Goal: Task Accomplishment & Management: Use online tool/utility

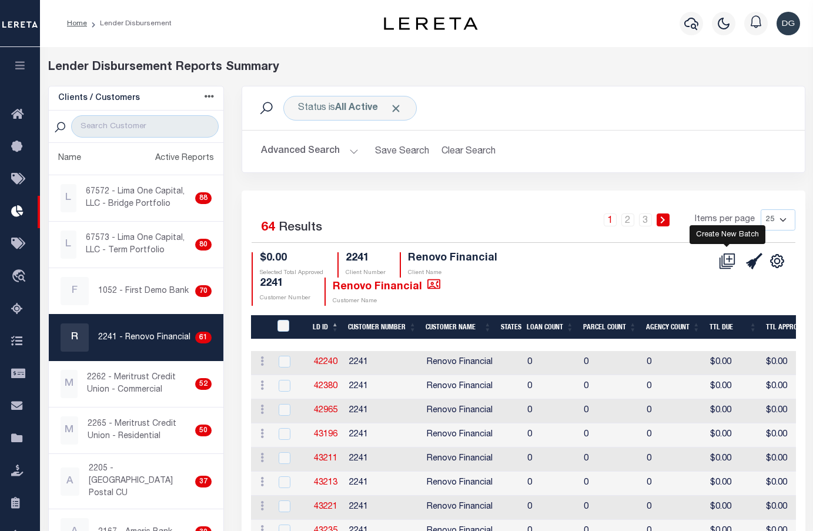
click at [733, 264] on icon at bounding box center [727, 261] width 16 height 16
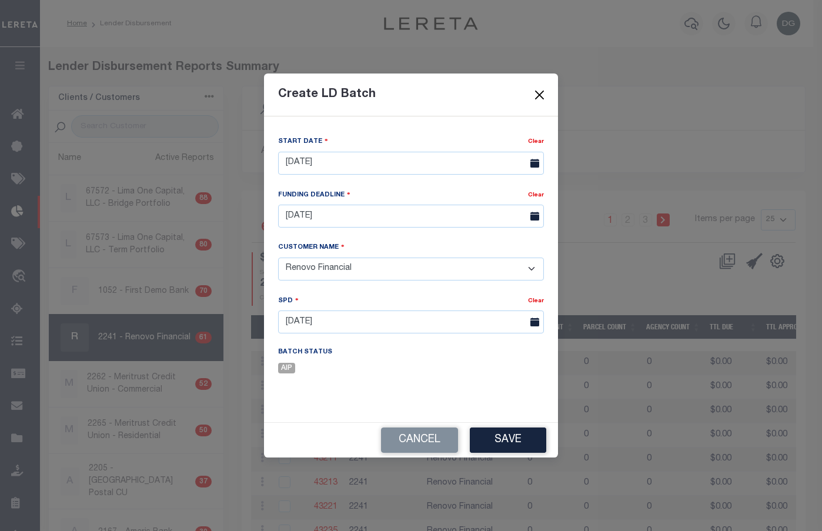
click at [543, 93] on button "Close" at bounding box center [539, 95] width 15 height 15
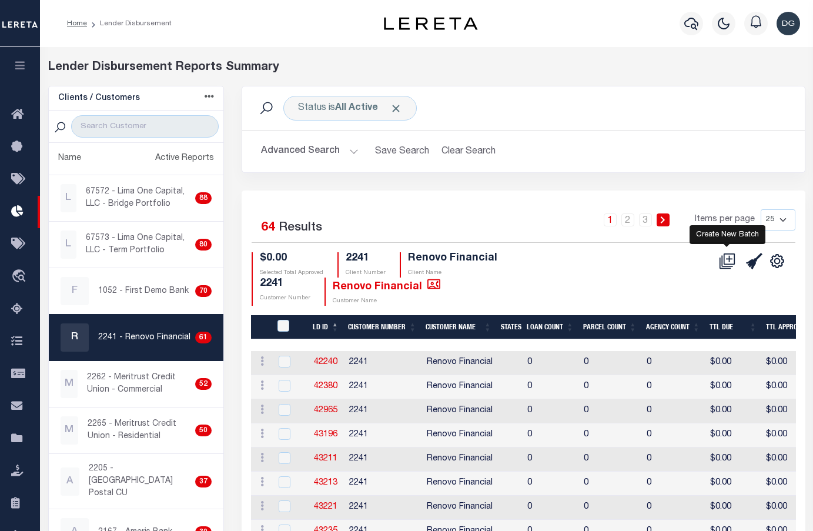
click at [725, 264] on icon at bounding box center [727, 261] width 16 height 16
select select "9"
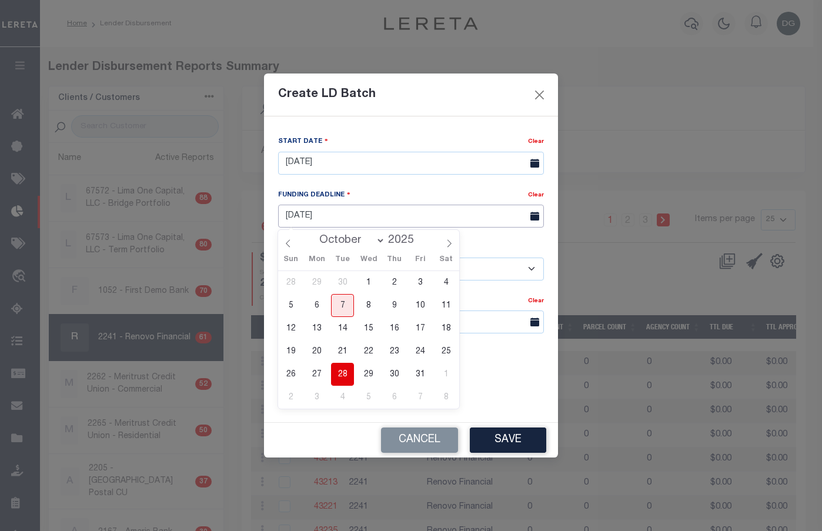
click at [367, 227] on body "Home Lender Disbursement Profile Sign out" at bounding box center [411, 507] width 822 height 1014
click at [412, 187] on div "Start Date Clear [DATE]" at bounding box center [410, 161] width 283 height 53
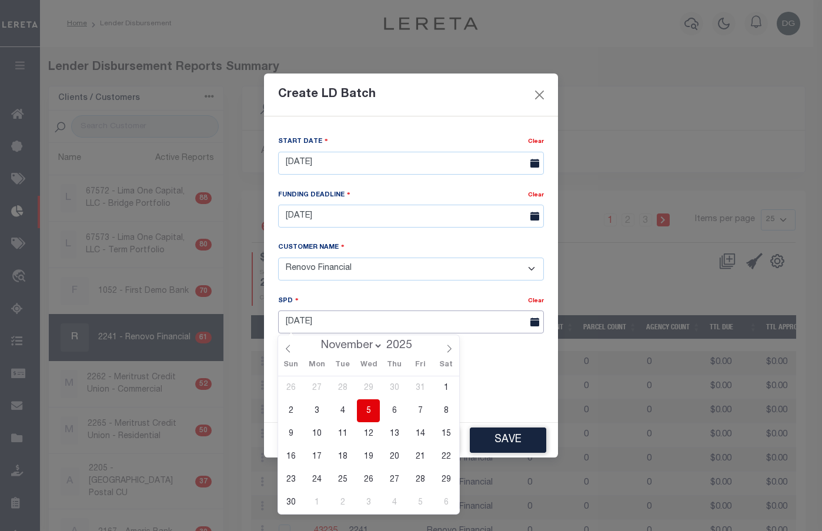
click at [375, 327] on input "[DATE]" at bounding box center [411, 321] width 266 height 23
click at [289, 352] on icon at bounding box center [288, 349] width 4 height 8
select select "9"
click at [422, 433] on span "17" at bounding box center [420, 433] width 23 height 23
type input "[DATE]"
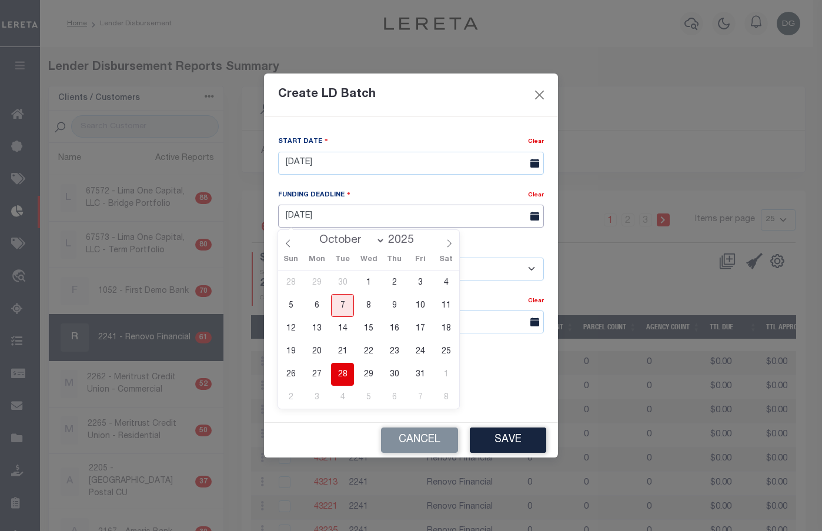
click at [387, 210] on input "[DATE]" at bounding box center [411, 216] width 266 height 23
click at [348, 327] on span "14" at bounding box center [342, 328] width 23 height 23
type input "[DATE]"
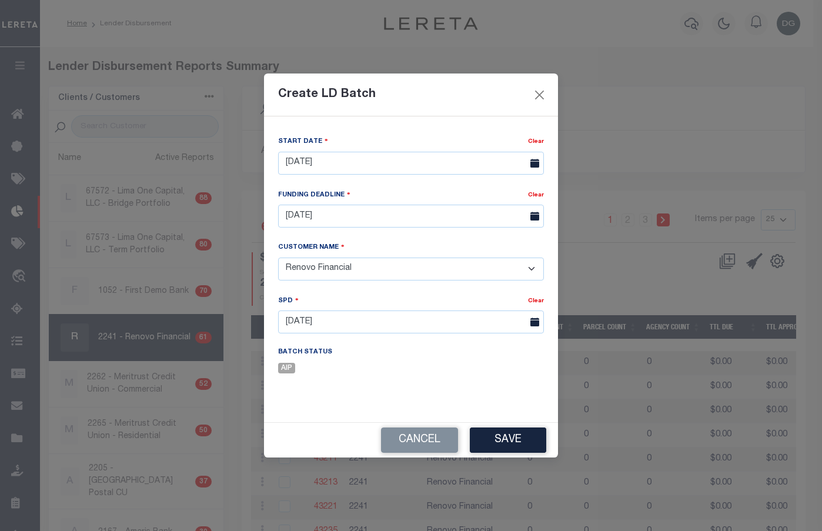
click at [365, 273] on select "- Select Customer - Accumatch - Refunds All In Credit Union Amarillo National B…" at bounding box center [411, 269] width 266 height 23
select select "2205"
click at [278, 258] on select "- Select Customer - Accumatch - Refunds All In Credit Union Amarillo National B…" at bounding box center [411, 269] width 266 height 23
click at [527, 436] on button "Save" at bounding box center [508, 439] width 76 height 25
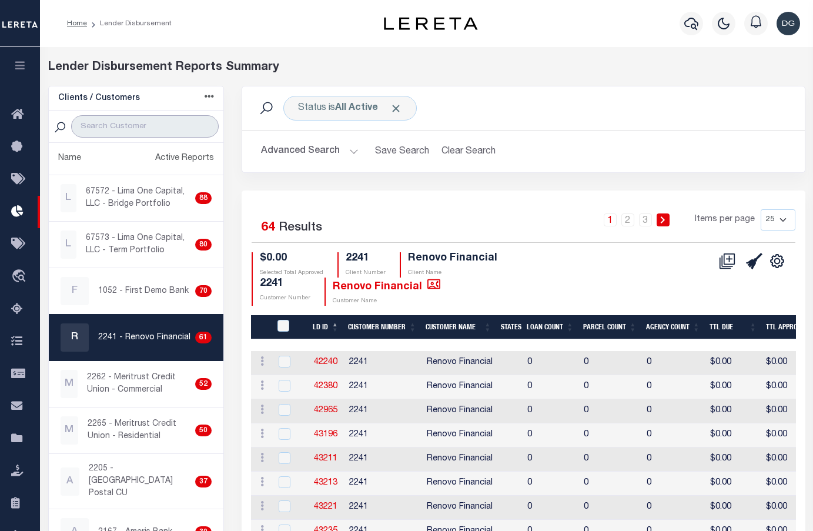
click at [159, 123] on input "search" at bounding box center [145, 126] width 148 height 22
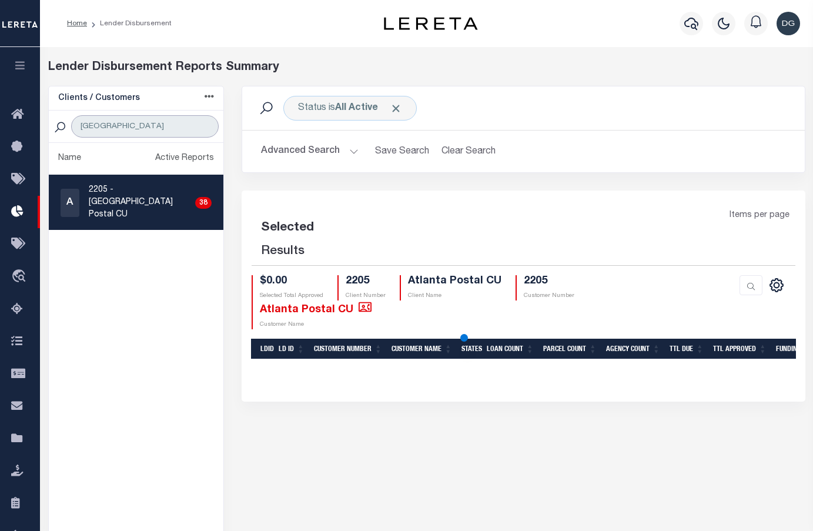
type input "[GEOGRAPHIC_DATA]"
click at [142, 195] on p "2205 - [GEOGRAPHIC_DATA] Postal CU" at bounding box center [140, 202] width 102 height 37
checkbox input "true"
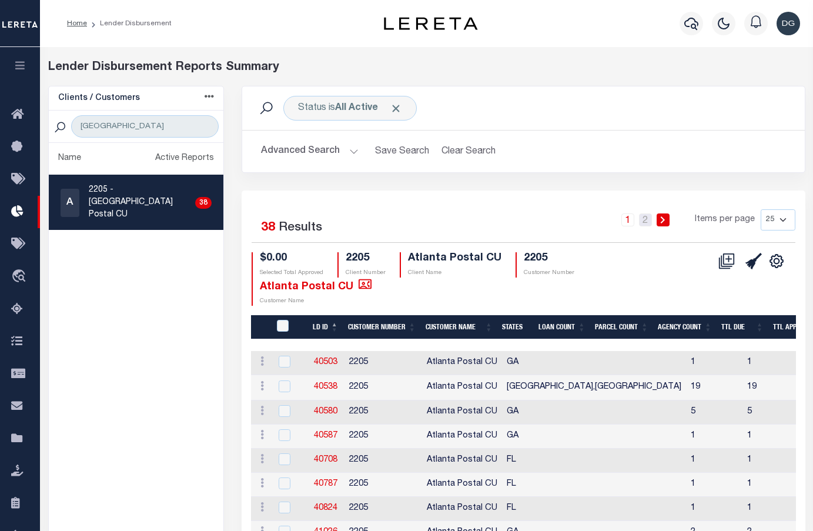
click at [651, 218] on link "2" at bounding box center [645, 219] width 13 height 13
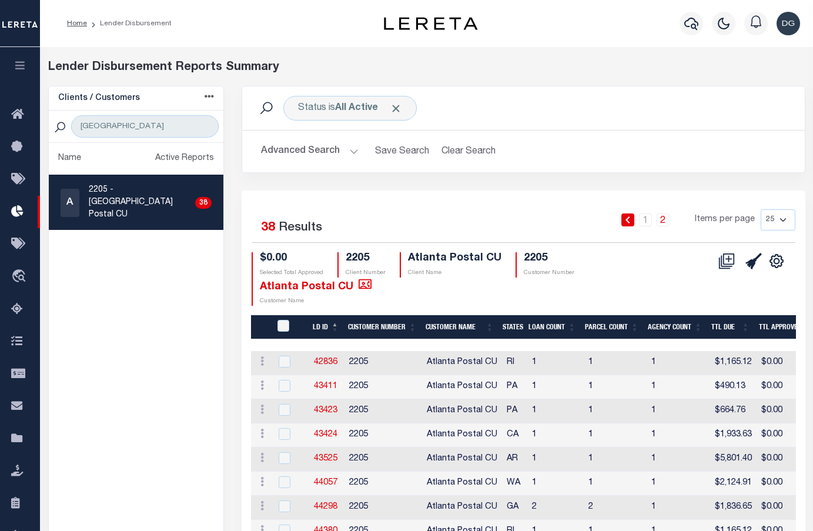
scroll to position [173, 0]
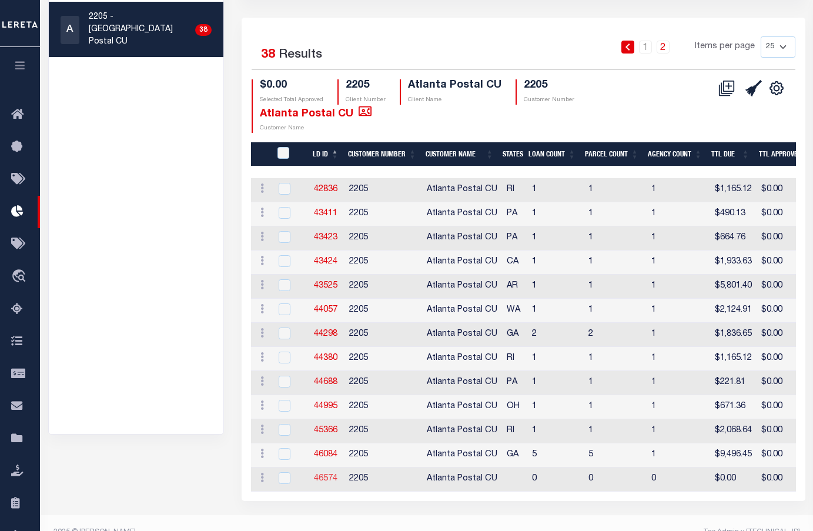
click at [326, 474] on link "46574" at bounding box center [326, 478] width 24 height 8
checkbox input "true"
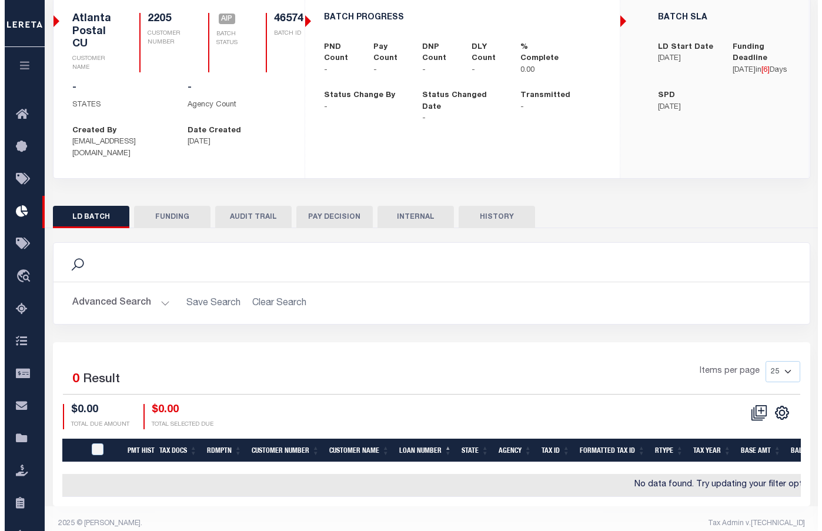
scroll to position [99, 0]
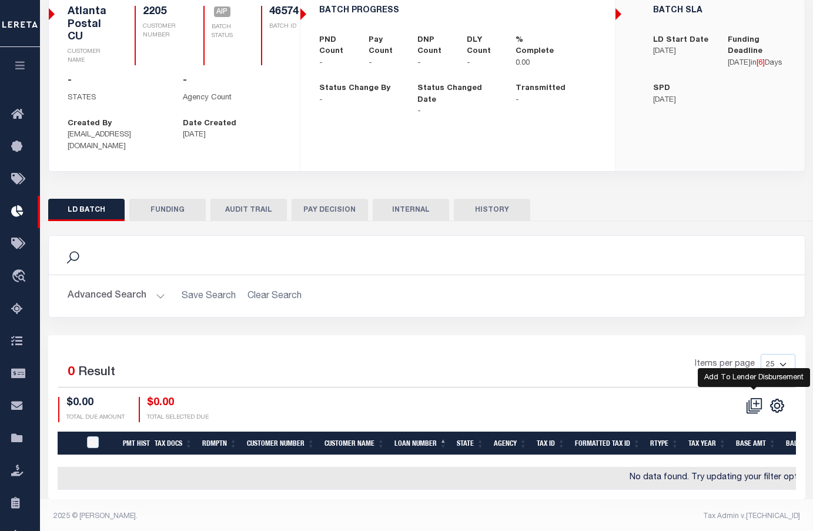
click at [753, 397] on icon at bounding box center [754, 405] width 16 height 16
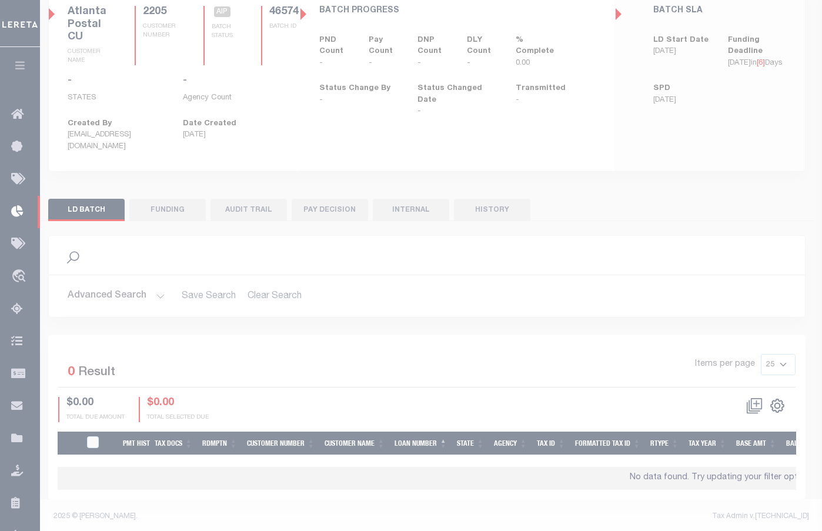
scroll to position [0, 0]
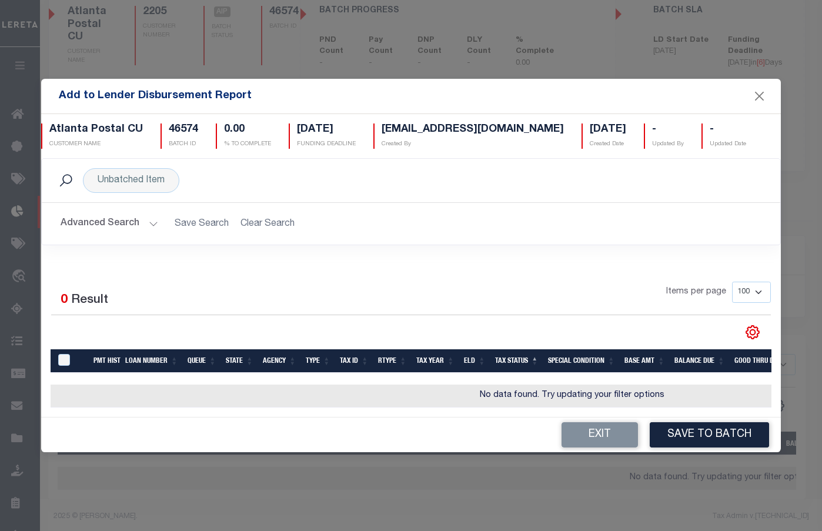
click at [109, 216] on button "Advanced Search" at bounding box center [110, 223] width 98 height 23
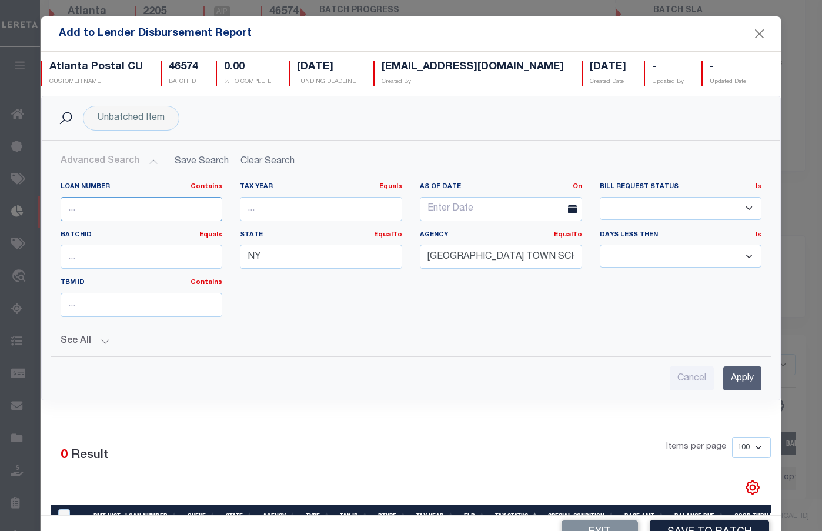
click at [109, 212] on input "text" at bounding box center [142, 209] width 162 height 24
paste input "0001618-26"
type input "0001618-26"
click at [301, 249] on input "NY" at bounding box center [321, 257] width 162 height 24
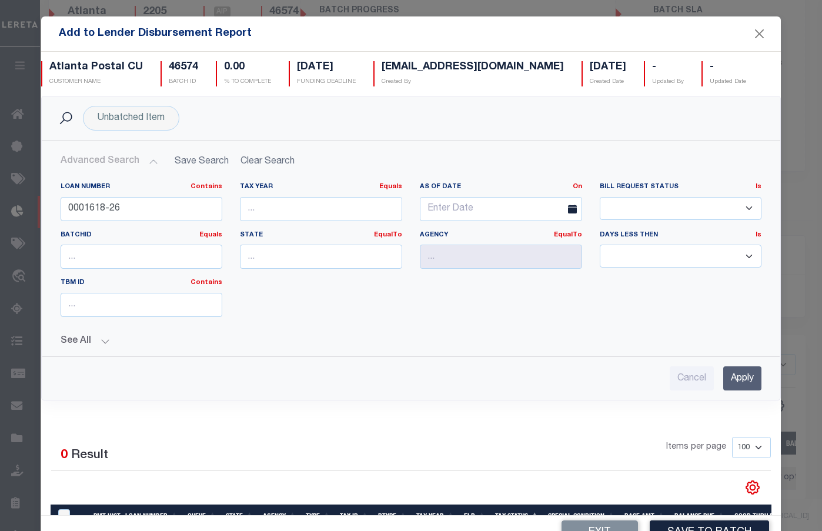
click at [723, 383] on input "Apply" at bounding box center [742, 378] width 38 height 24
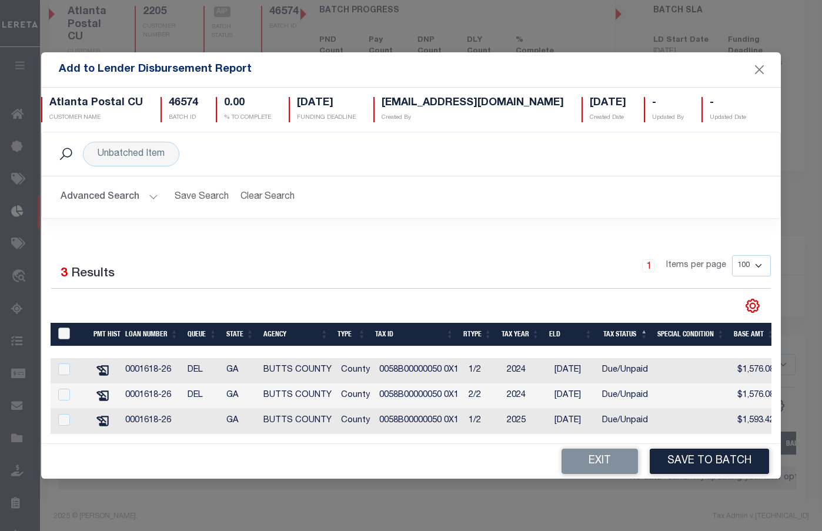
click at [60, 330] on input "TaxID" at bounding box center [64, 333] width 12 height 12
checkbox input "true"
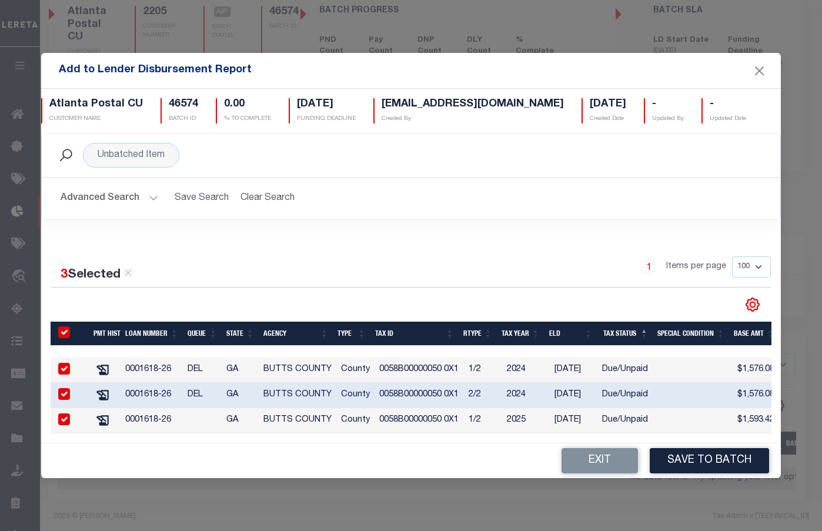
click at [464, 423] on td "1/2" at bounding box center [483, 420] width 38 height 25
checkbox input "false"
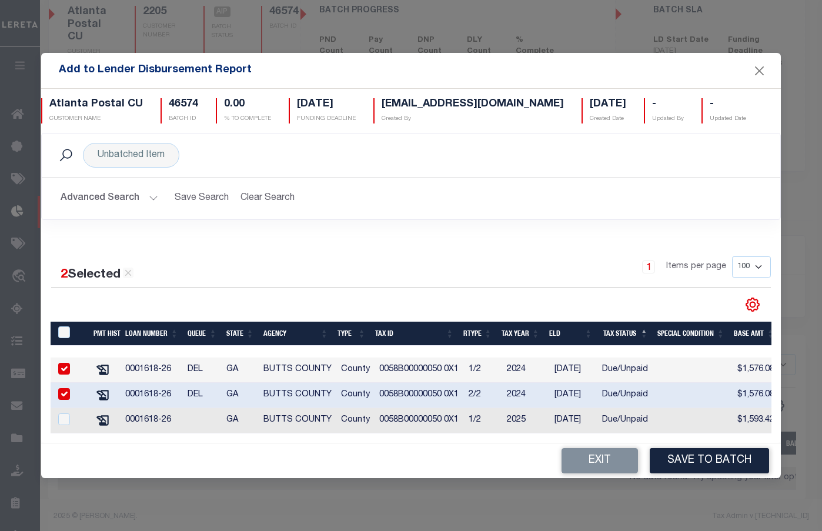
click at [63, 363] on input "checkbox" at bounding box center [64, 369] width 12 height 12
checkbox input "false"
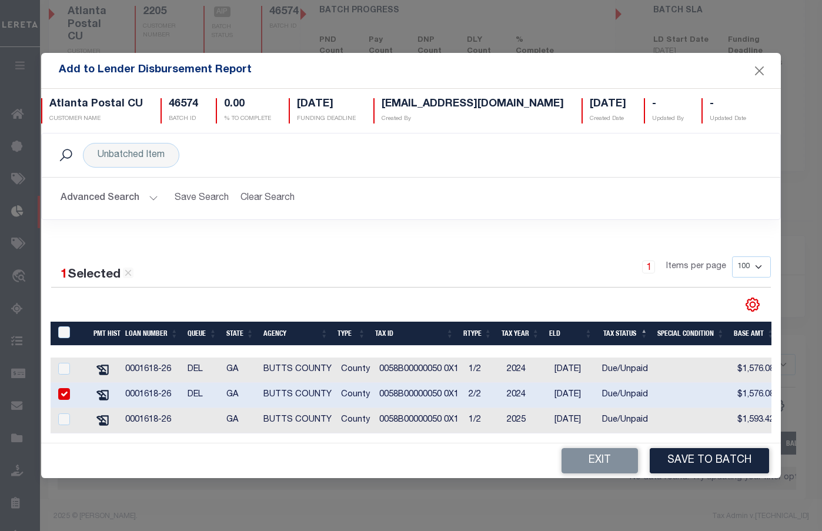
click at [63, 383] on td at bounding box center [70, 395] width 38 height 25
checkbox input "false"
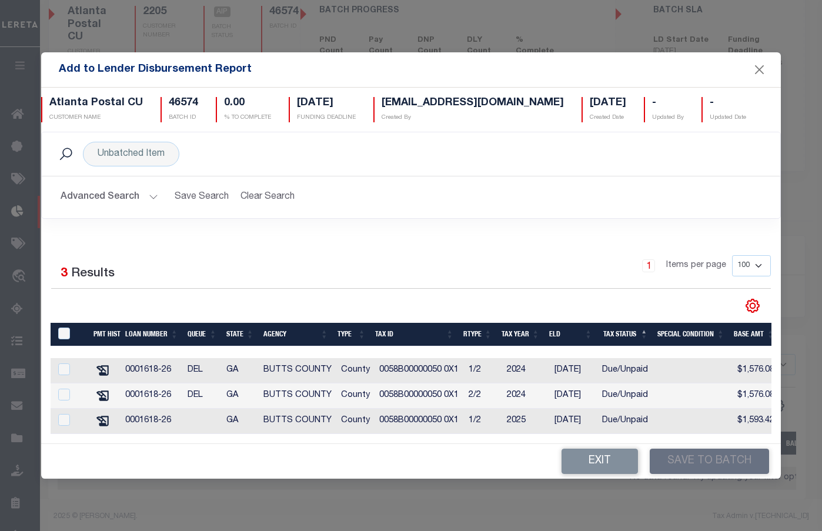
click at [66, 425] on td at bounding box center [70, 421] width 38 height 25
checkbox input "true"
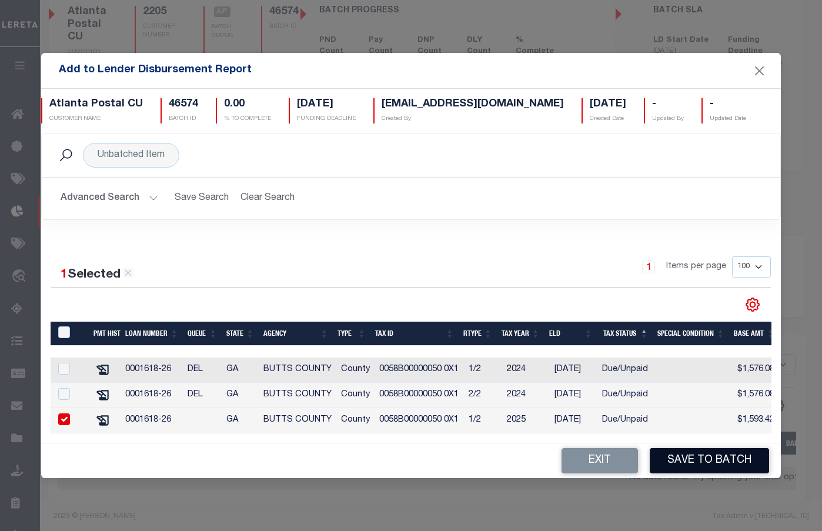
click at [727, 466] on button "Save to Batch" at bounding box center [709, 460] width 119 height 25
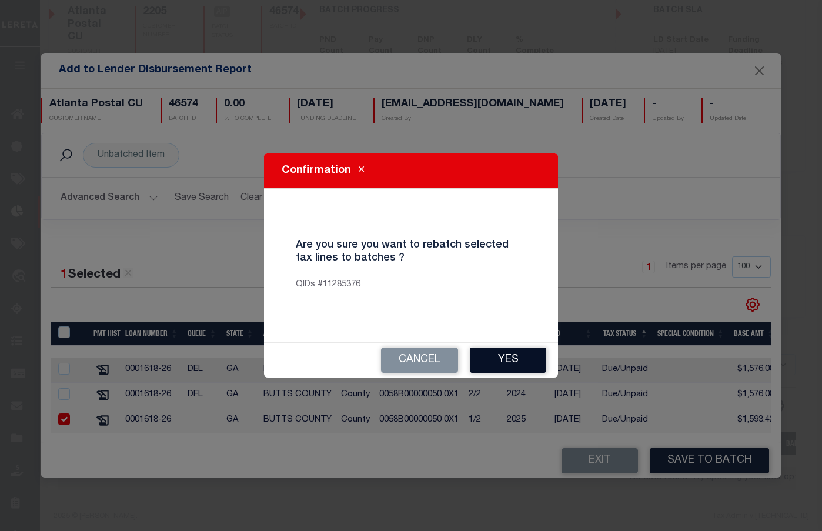
click at [496, 353] on button "Yes" at bounding box center [508, 359] width 76 height 25
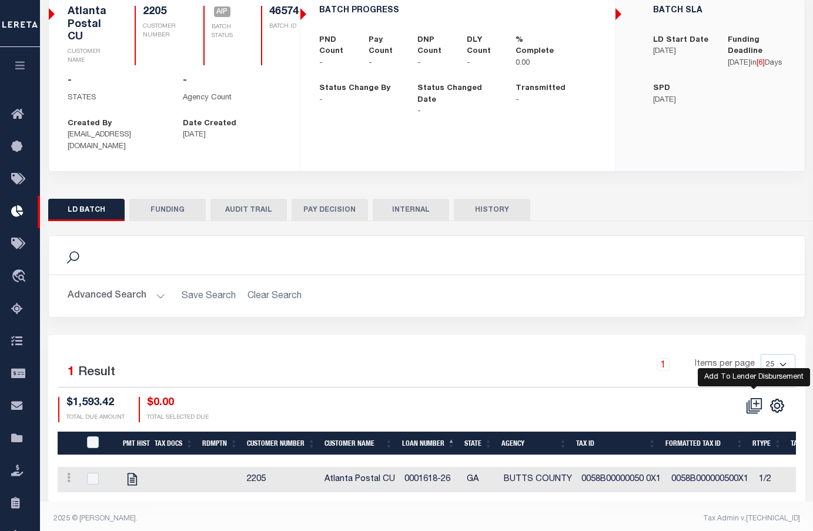
click at [750, 397] on icon at bounding box center [754, 405] width 16 height 16
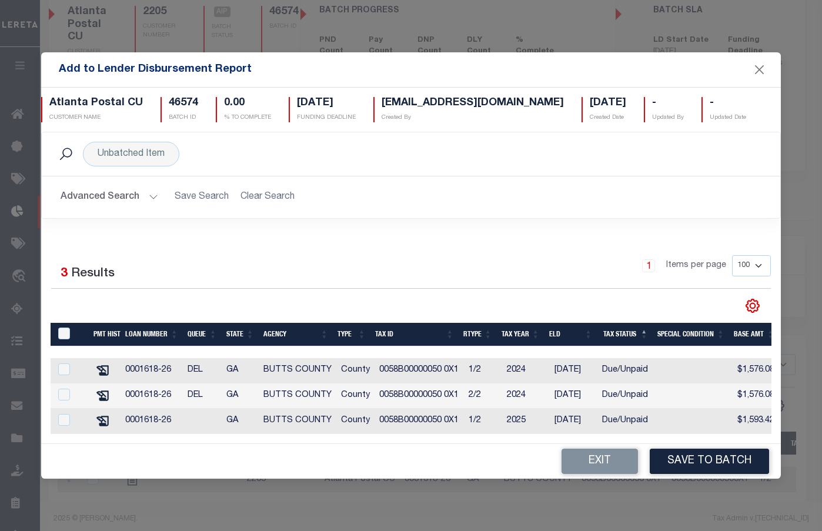
click at [112, 194] on button "Advanced Search" at bounding box center [110, 197] width 98 height 23
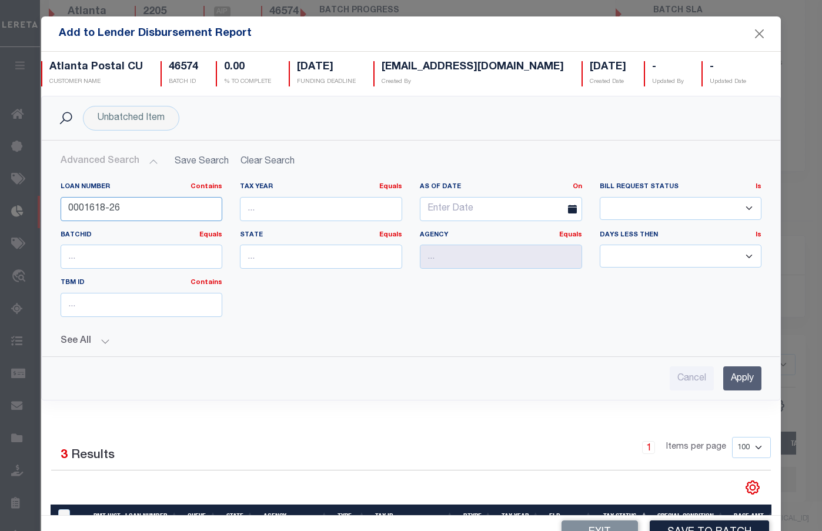
click at [122, 213] on input "0001618-26" at bounding box center [142, 209] width 162 height 24
paste input "112586-41"
click at [122, 213] on input "0001618-112586-41" at bounding box center [142, 209] width 162 height 24
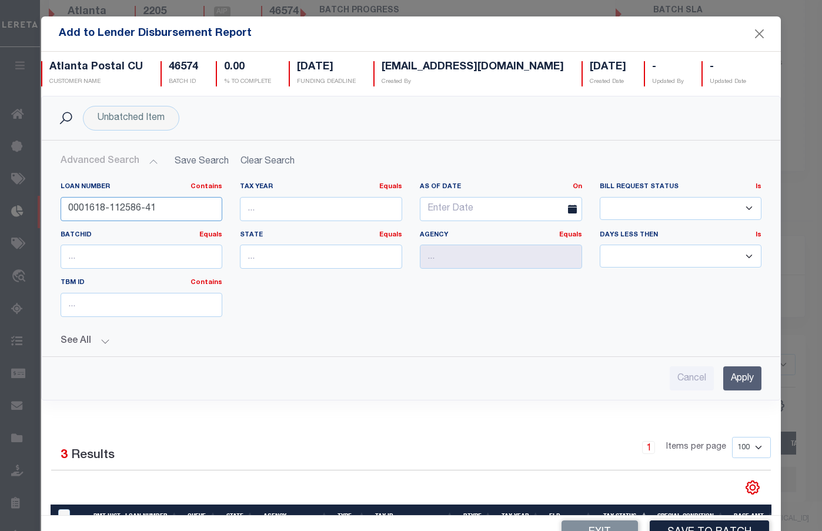
click at [122, 213] on input "0001618-112586-41" at bounding box center [142, 209] width 162 height 24
paste input "text"
type input "112586-41"
click at [723, 373] on input "Apply" at bounding box center [742, 378] width 38 height 24
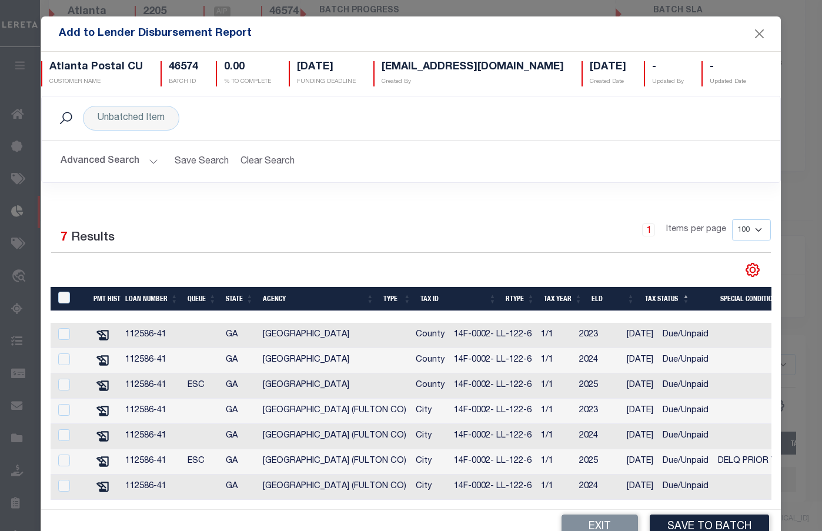
scroll to position [7, 0]
click at [63, 407] on input "checkbox" at bounding box center [64, 410] width 12 height 12
checkbox input "true"
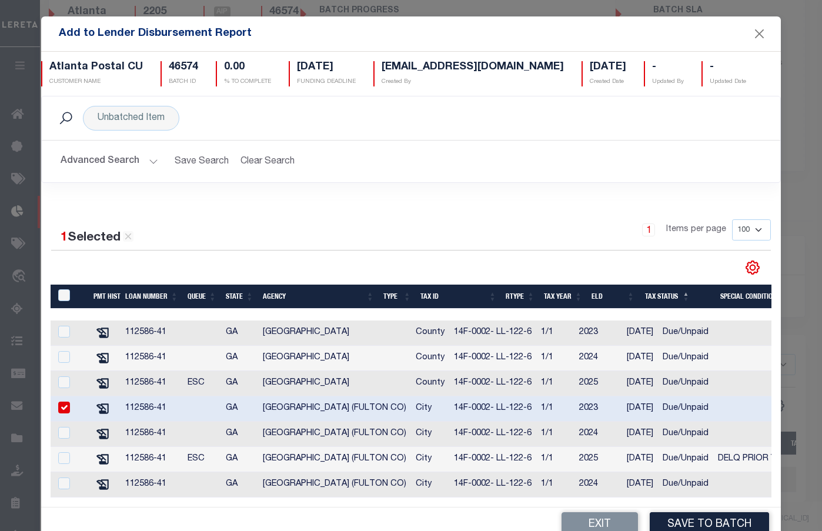
scroll to position [5, 0]
click at [64, 433] on input "checkbox" at bounding box center [64, 433] width 12 height 12
checkbox input "true"
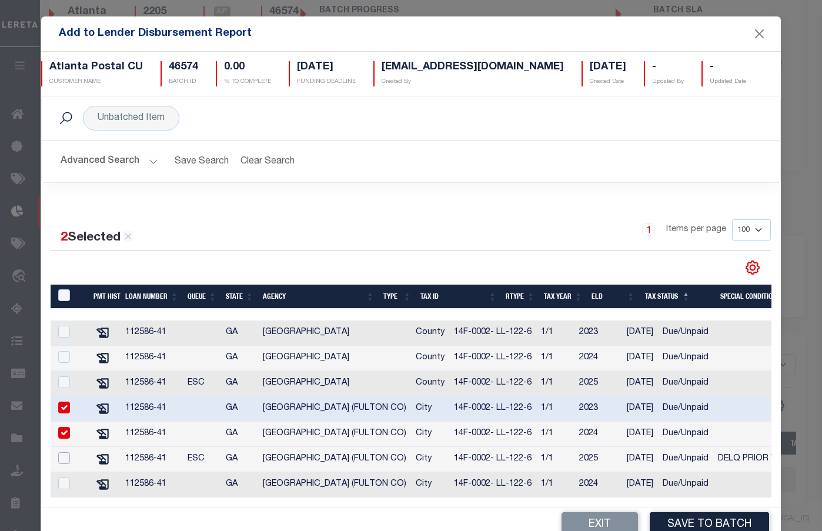
click at [65, 452] on input "checkbox" at bounding box center [64, 458] width 12 height 12
checkbox input "true"
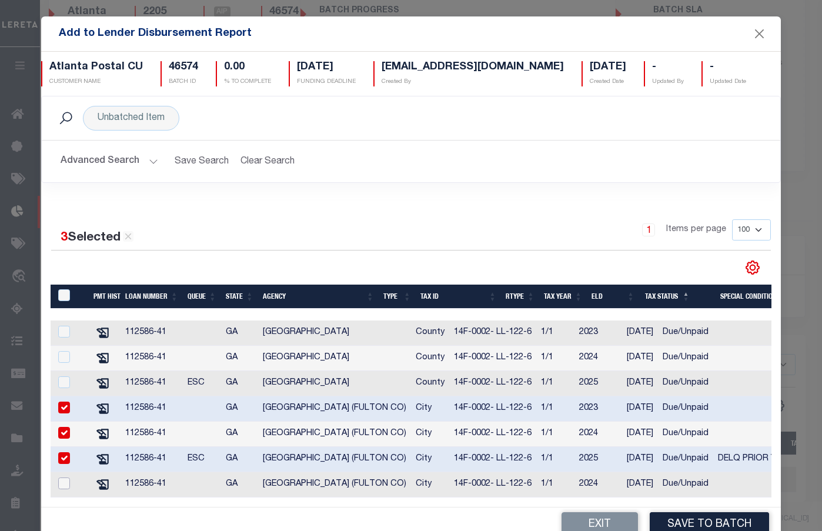
click at [66, 484] on input "checkbox" at bounding box center [64, 483] width 12 height 12
checkbox input "true"
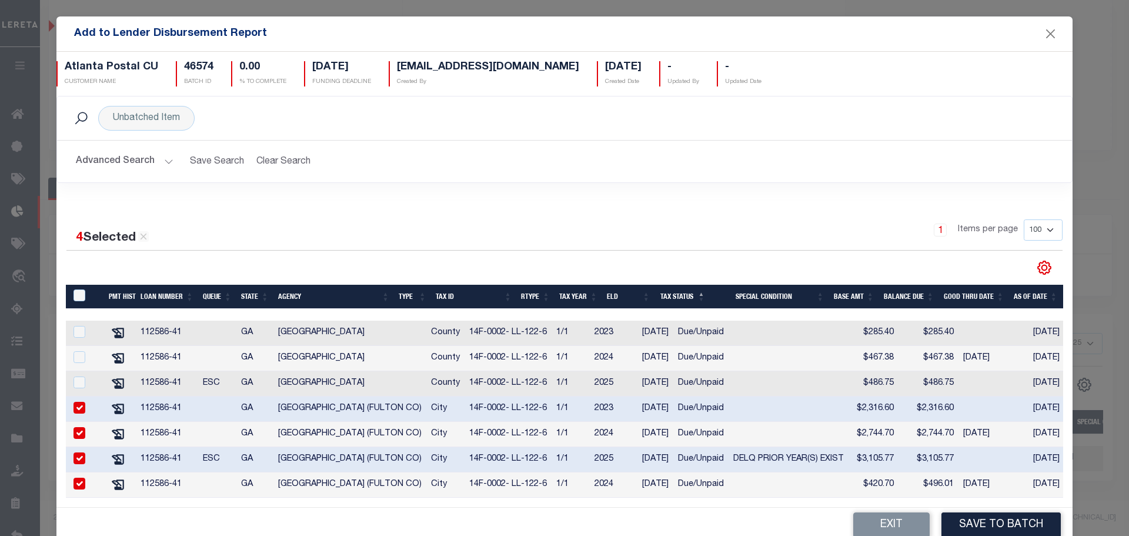
scroll to position [36, 0]
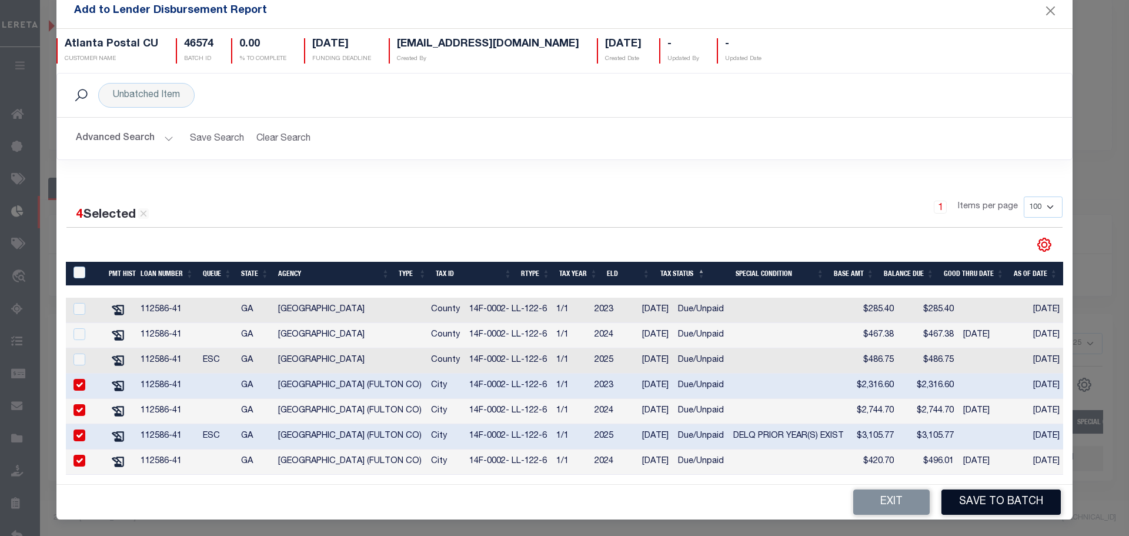
click at [978, 496] on button "Save to Batch" at bounding box center [1000, 501] width 119 height 25
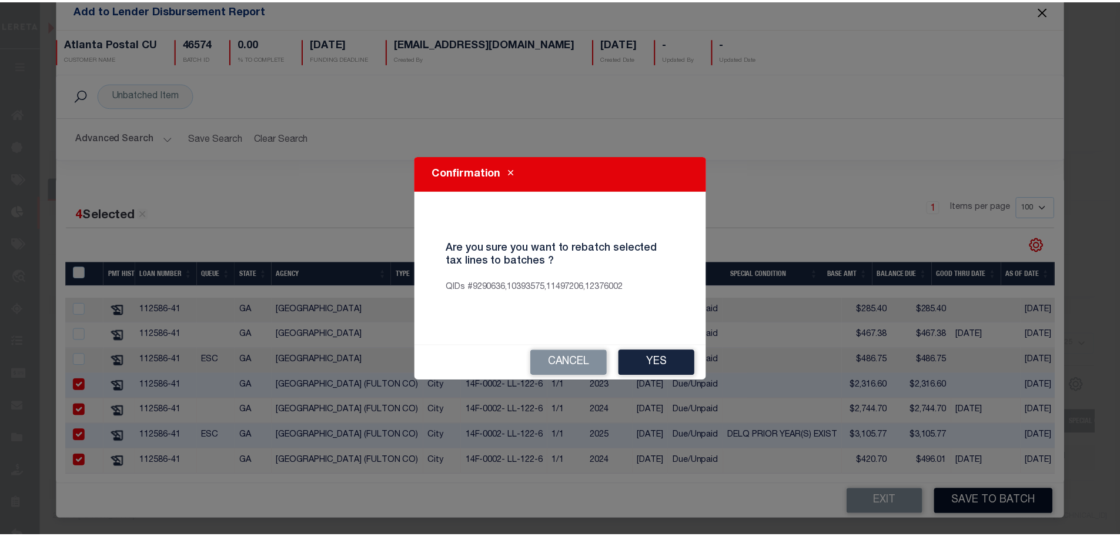
scroll to position [26, 0]
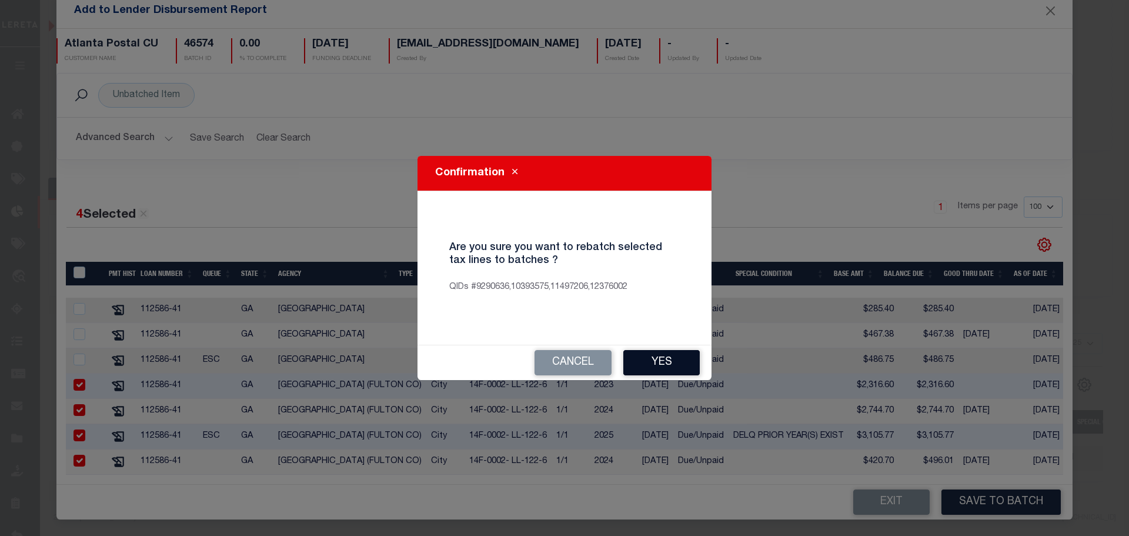
click at [659, 355] on button "Yes" at bounding box center [661, 362] width 76 height 25
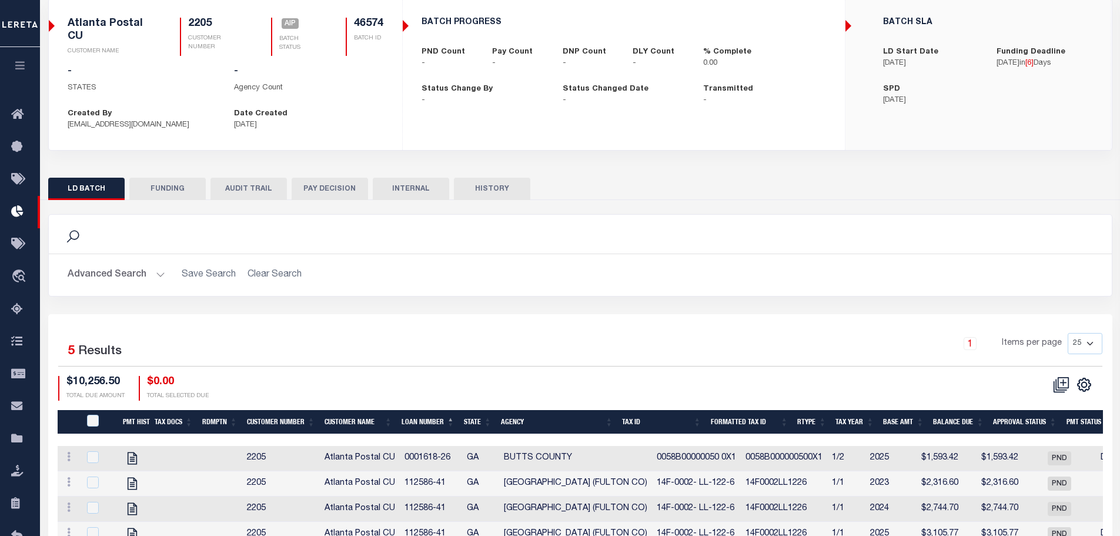
scroll to position [0, 0]
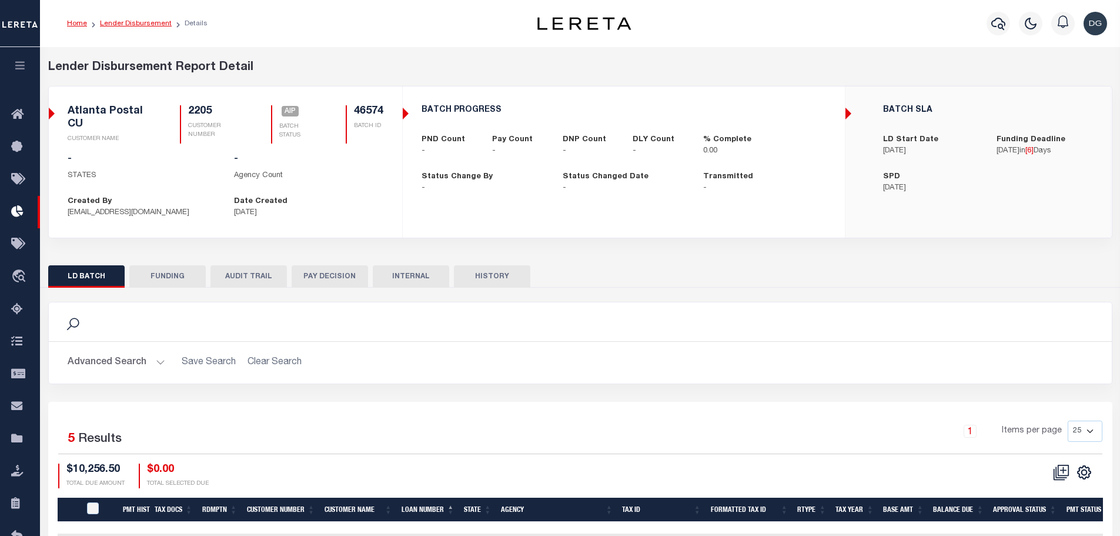
click at [156, 21] on link "Lender Disbursement" at bounding box center [136, 23] width 72 height 7
checkbox input "true"
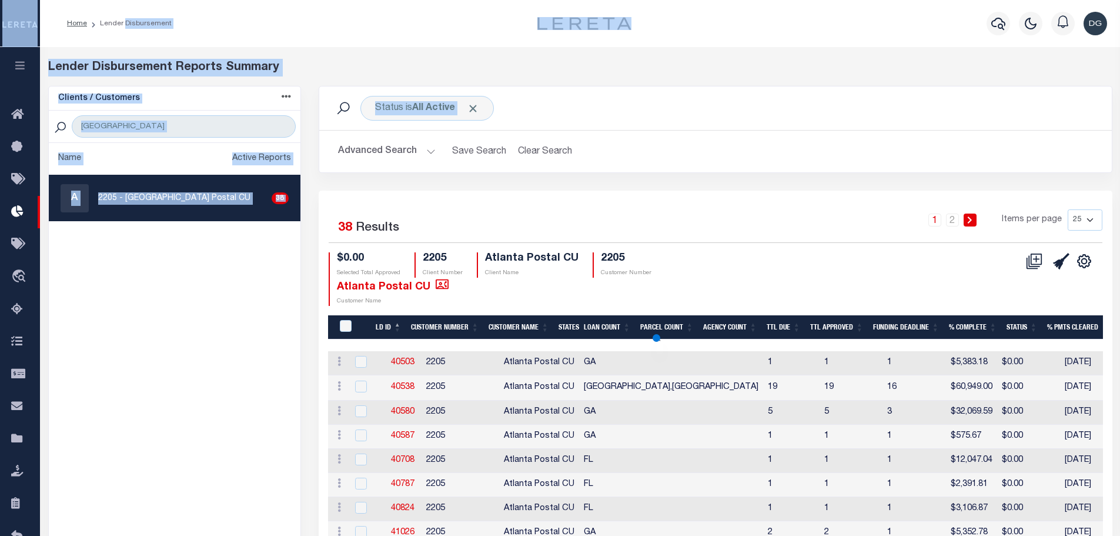
click at [535, 115] on div "Home Lender Disbursement" at bounding box center [560, 507] width 1120 height 1015
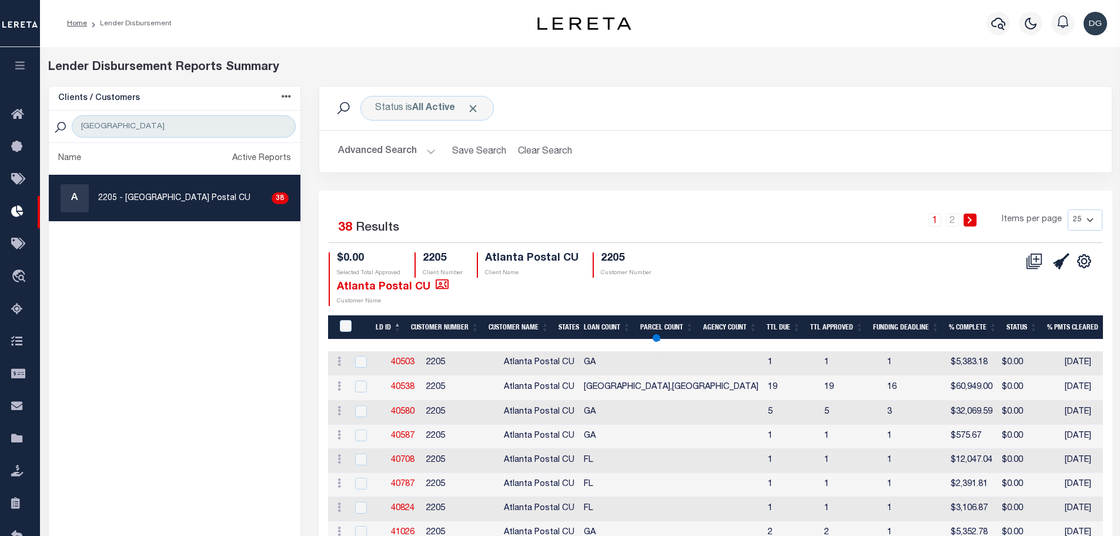
click at [885, 258] on div "CSV Export Selected Print Show Filter Show Search Columns 0: 1: LDID 2: LD ID" at bounding box center [909, 279] width 387 height 54
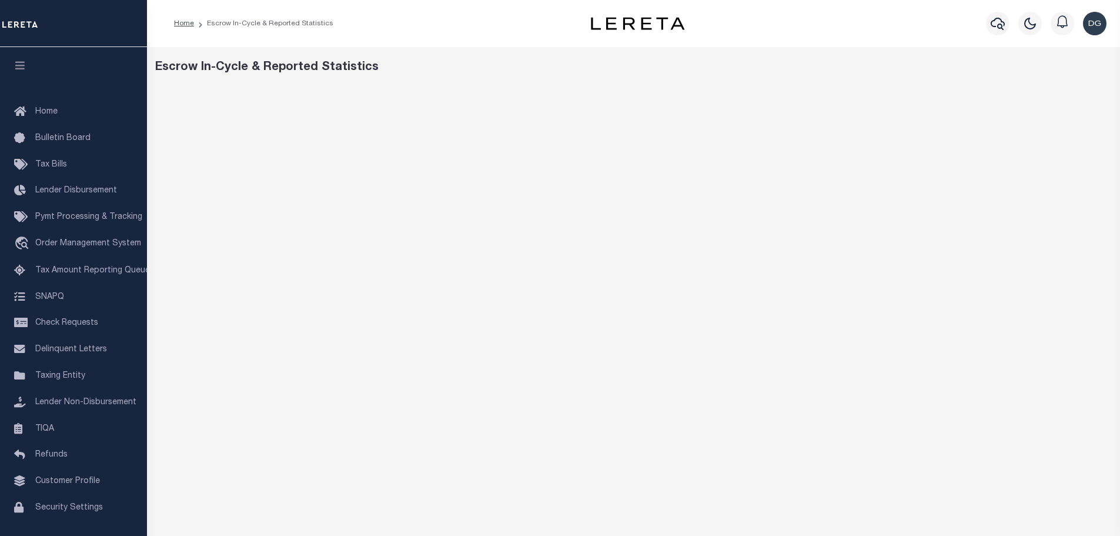
scroll to position [26, 0]
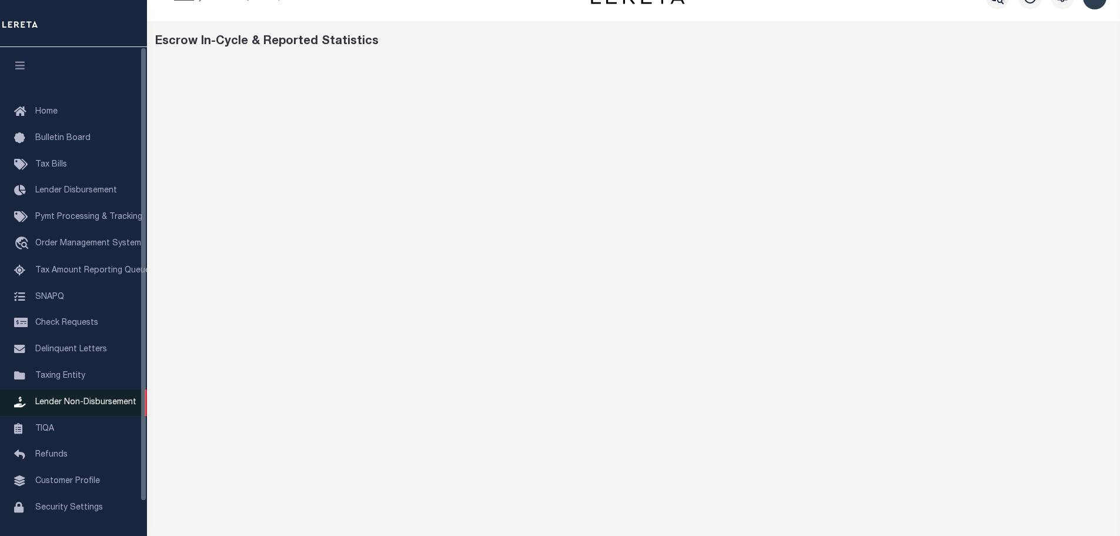
click at [76, 403] on span "Lender Non-Disbursement" at bounding box center [85, 402] width 101 height 8
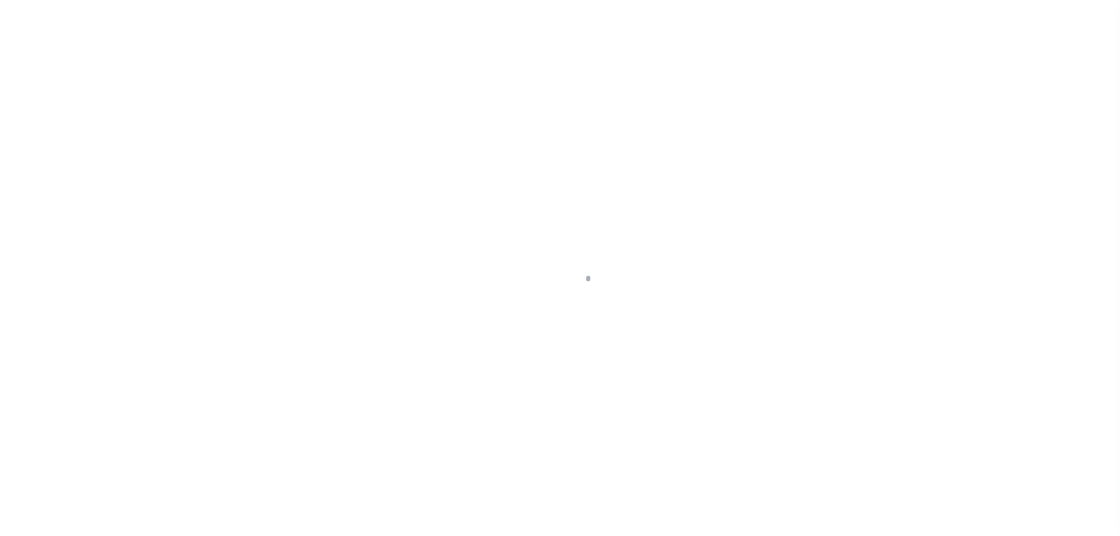
scroll to position [37, 0]
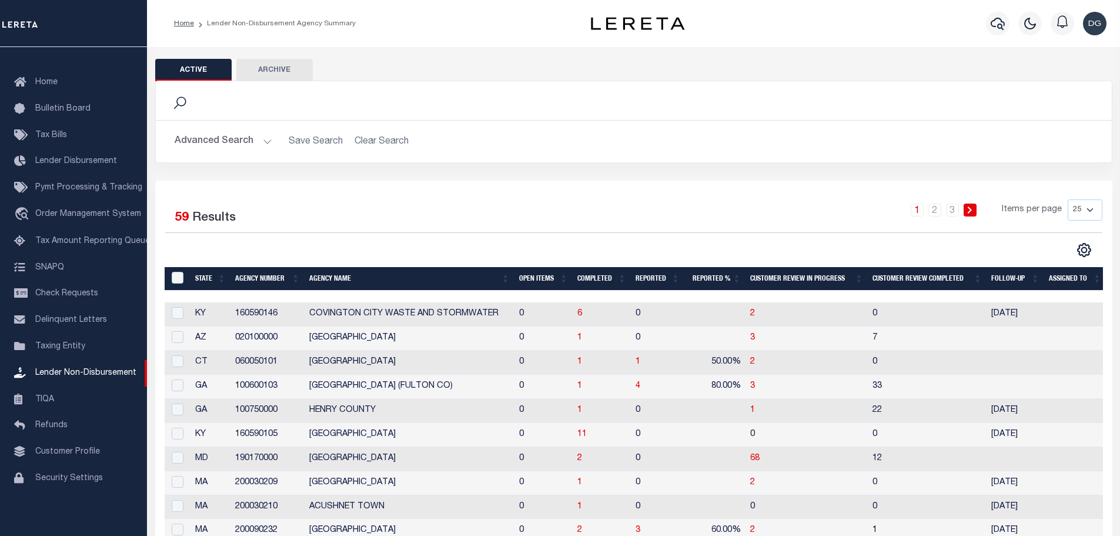
click at [230, 146] on button "Advanced Search" at bounding box center [224, 141] width 98 height 23
